Goal: Information Seeking & Learning: Learn about a topic

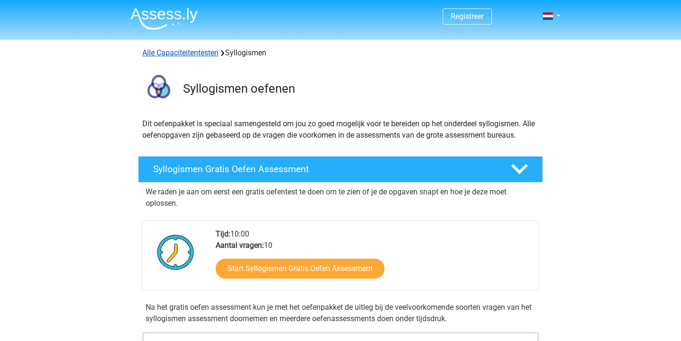
click at [187, 53] on link "Alle Capaciteitentesten" at bounding box center [180, 52] width 76 height 9
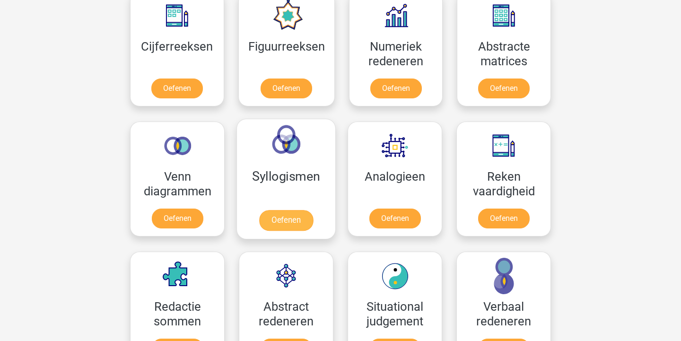
scroll to position [454, 0]
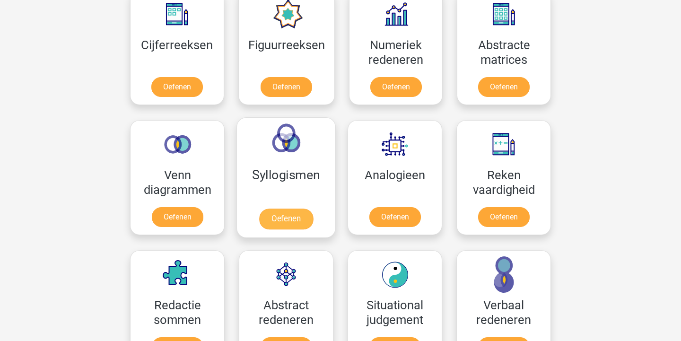
click at [298, 221] on link "Oefenen" at bounding box center [286, 219] width 54 height 21
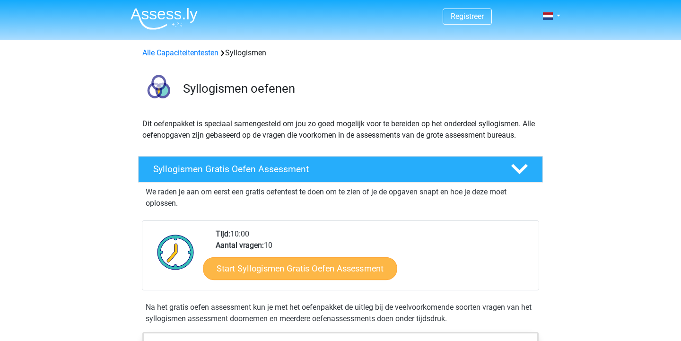
scroll to position [213, 0]
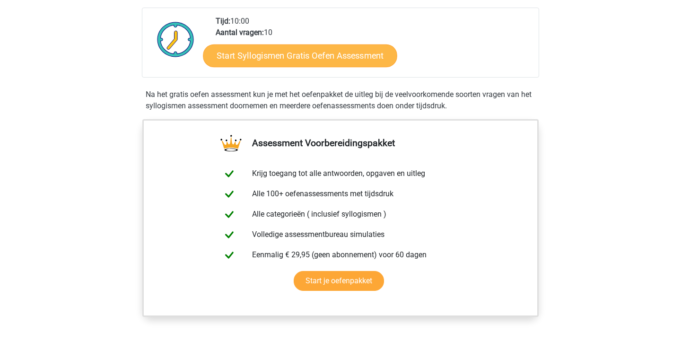
click at [324, 52] on link "Start Syllogismen Gratis Oefen Assessment" at bounding box center [300, 55] width 194 height 23
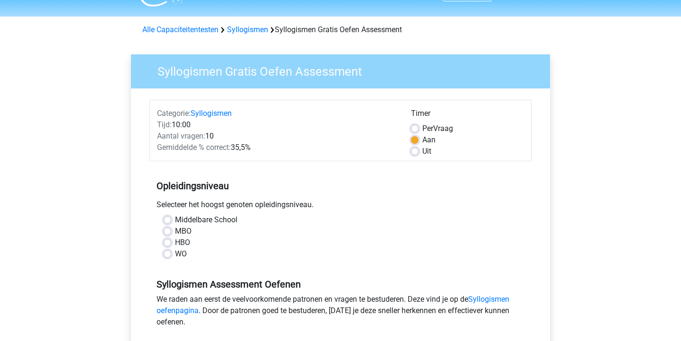
scroll to position [63, 0]
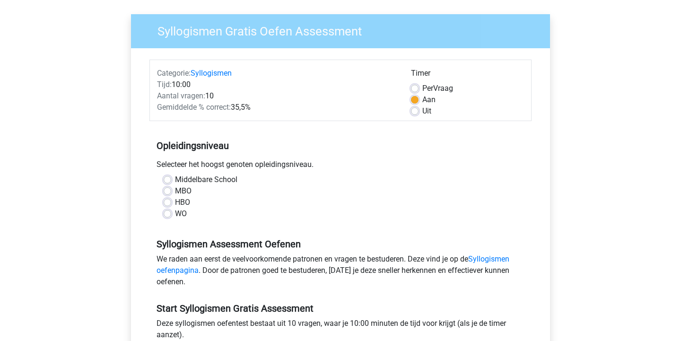
click at [186, 212] on label "WO" at bounding box center [181, 213] width 12 height 11
click at [171, 212] on input "WO" at bounding box center [168, 212] width 8 height 9
radio input "true"
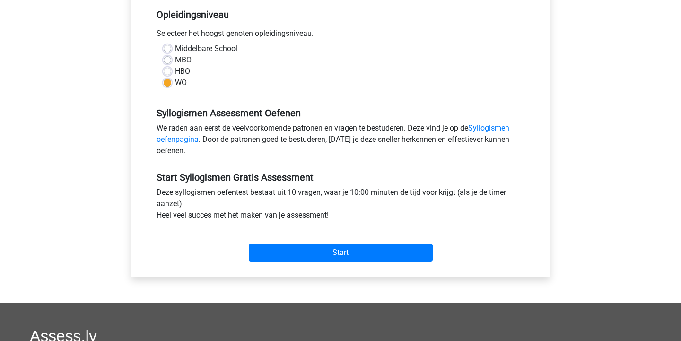
scroll to position [260, 0]
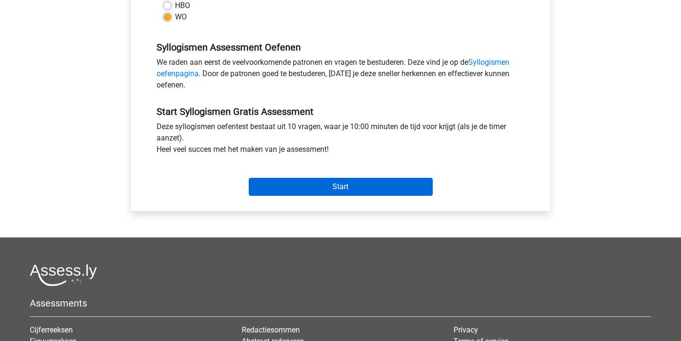
click at [353, 186] on input "Start" at bounding box center [341, 187] width 184 height 18
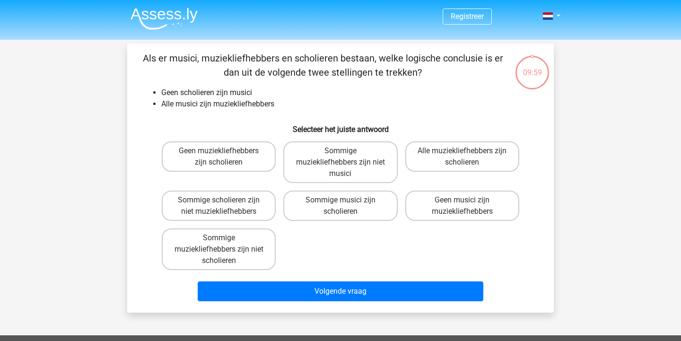
click at [175, 19] on img at bounding box center [164, 19] width 67 height 22
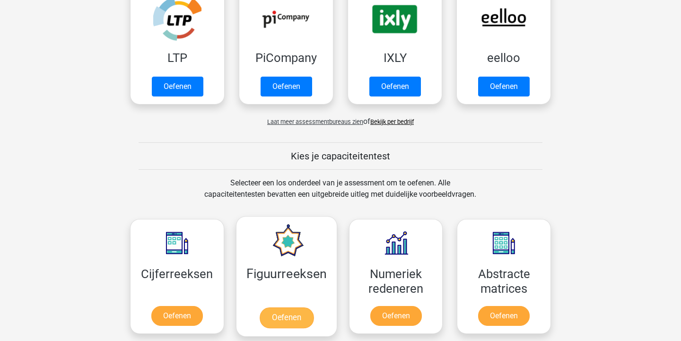
scroll to position [145, 0]
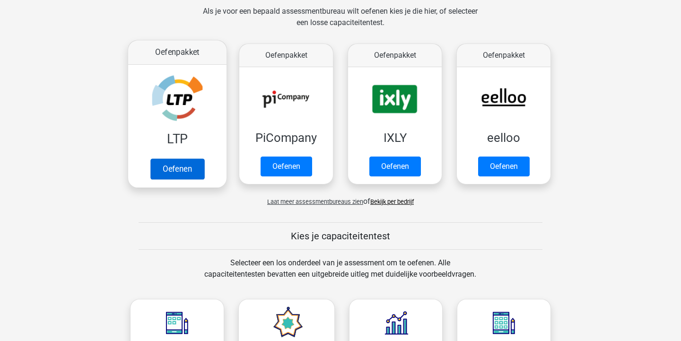
click at [175, 170] on link "Oefenen" at bounding box center [177, 168] width 54 height 21
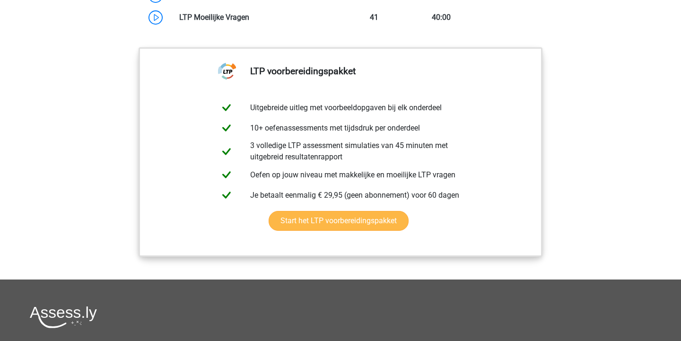
scroll to position [1124, 0]
